Goal: Book appointment/travel/reservation

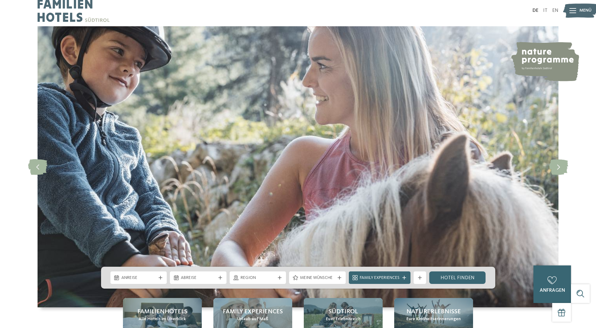
scroll to position [125, 0]
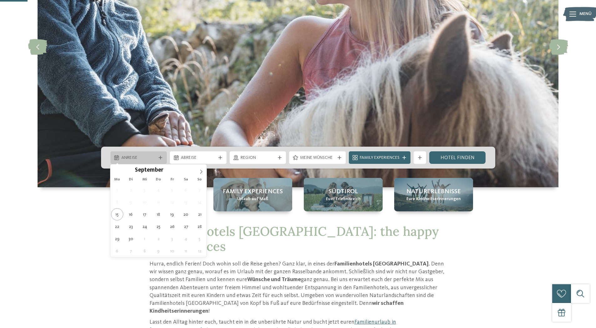
click at [159, 157] on icon at bounding box center [161, 158] width 4 height 4
click at [199, 172] on icon at bounding box center [201, 172] width 4 height 4
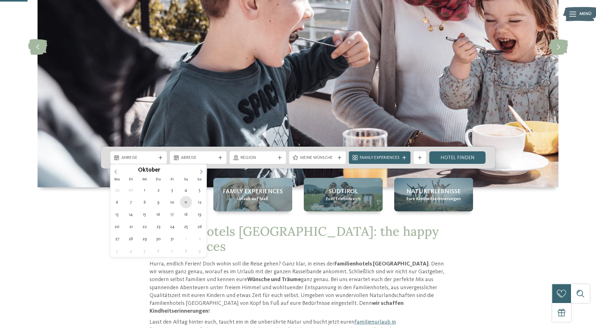
type div "[DATE]"
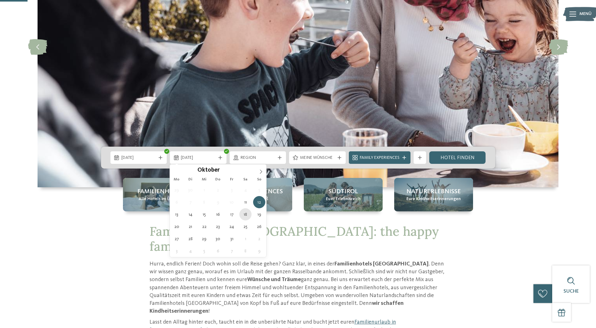
type div "[DATE]"
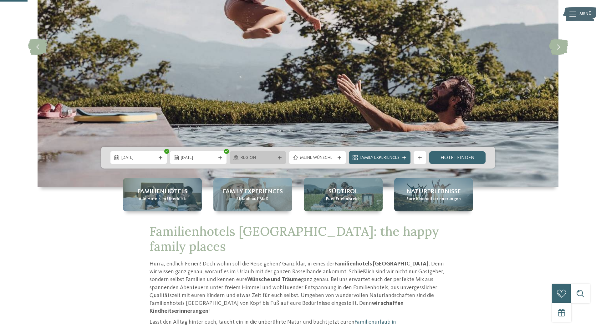
click at [282, 155] on div "Region" at bounding box center [258, 158] width 57 height 13
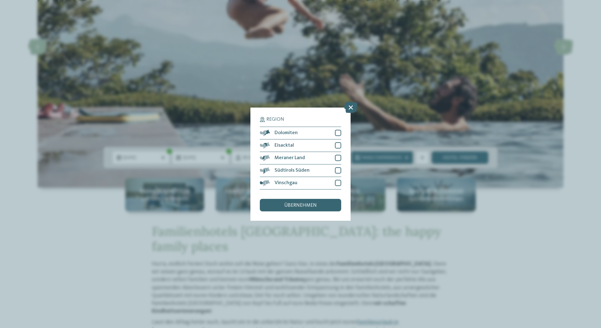
click at [336, 266] on div "Region Dolomiten" at bounding box center [300, 164] width 601 height 328
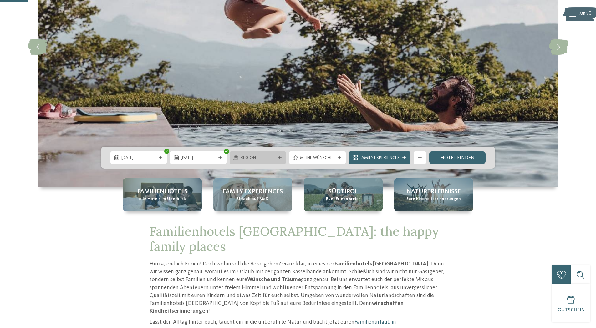
click at [281, 160] on div "Region" at bounding box center [258, 158] width 57 height 13
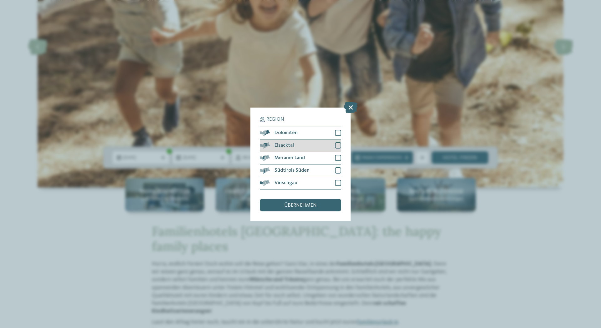
click at [339, 144] on div at bounding box center [338, 145] width 6 height 6
click at [337, 181] on div at bounding box center [338, 183] width 6 height 6
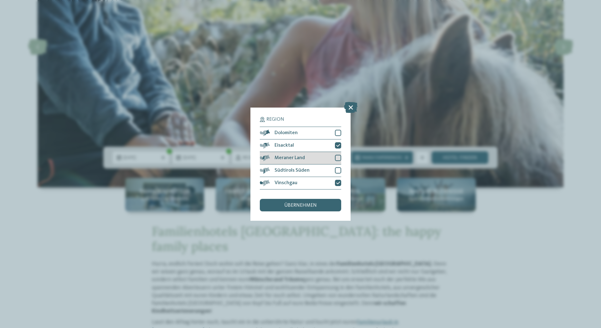
click at [339, 158] on div at bounding box center [338, 158] width 6 height 6
click at [314, 207] on span "übernehmen" at bounding box center [300, 205] width 33 height 5
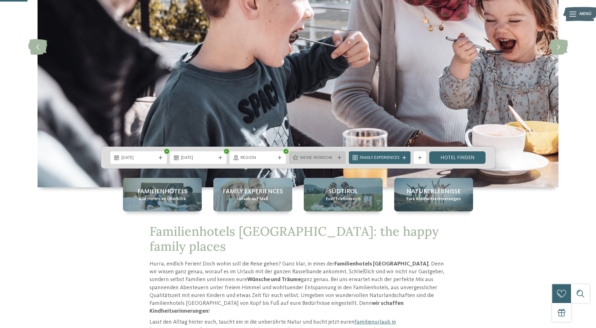
click at [335, 155] on div "Meine Wünsche" at bounding box center [318, 157] width 38 height 7
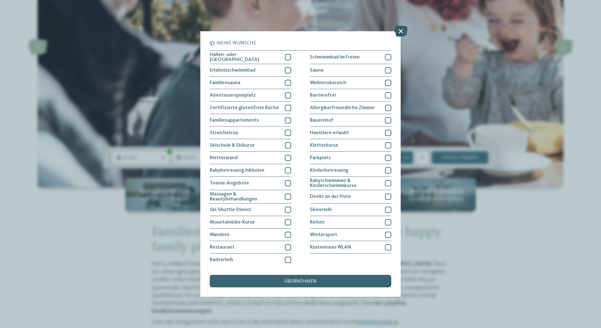
click at [397, 29] on icon at bounding box center [400, 31] width 13 height 11
